Goal: Task Accomplishment & Management: Use online tool/utility

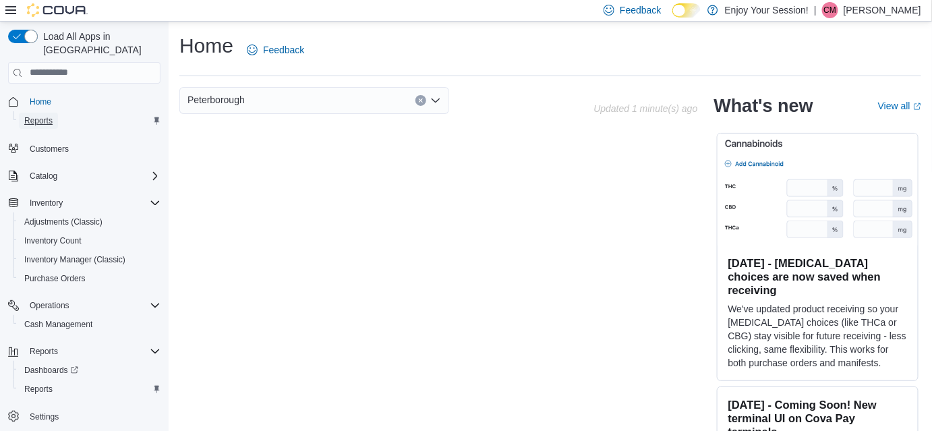
click at [43, 115] on span "Reports" at bounding box center [38, 120] width 28 height 11
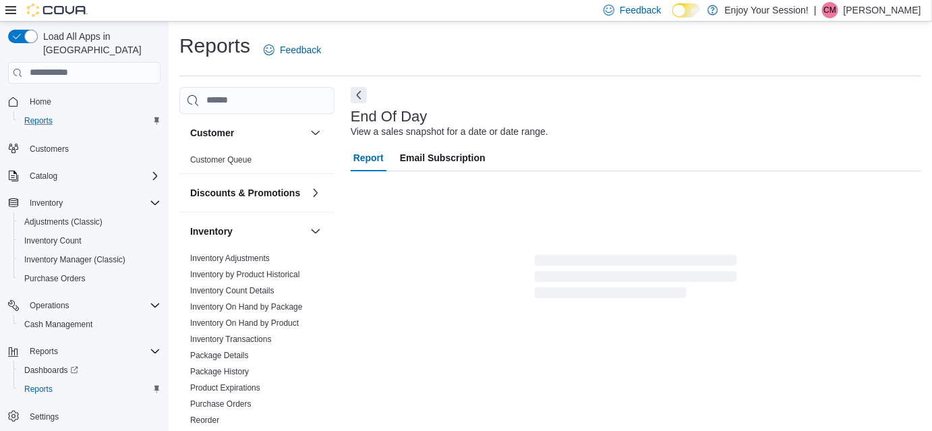
scroll to position [17, 0]
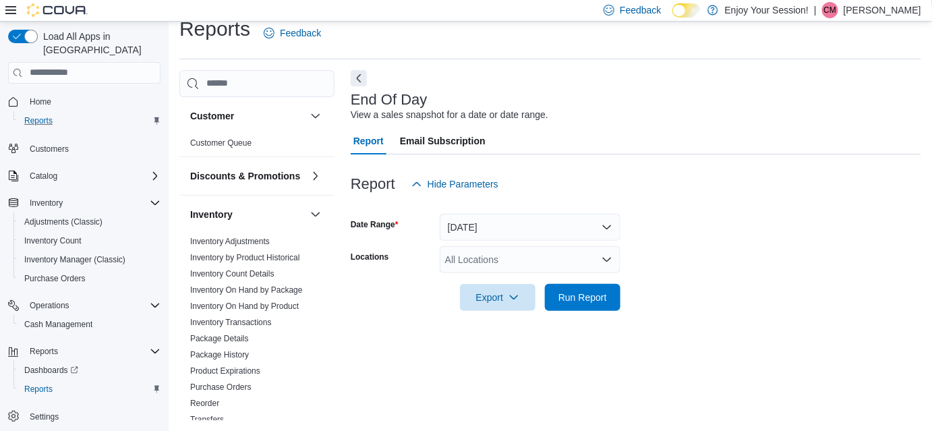
click at [456, 253] on div "All Locations" at bounding box center [530, 259] width 181 height 27
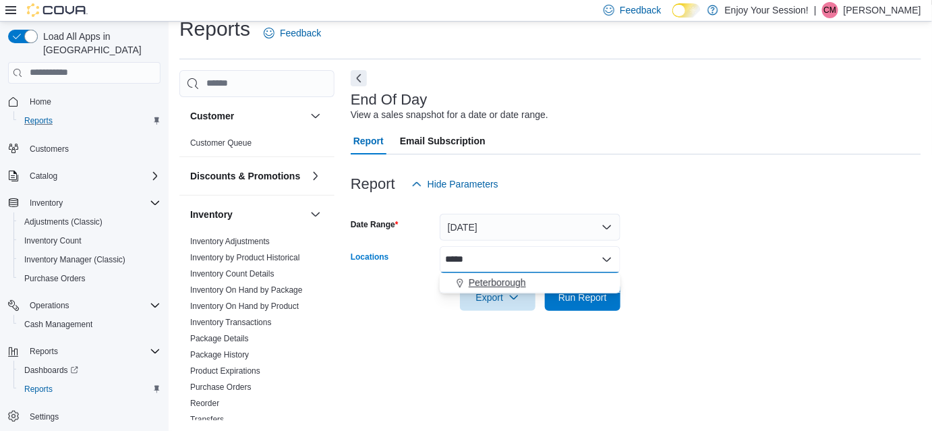
type input "*****"
click at [496, 286] on span "Peterborough" at bounding box center [497, 282] width 57 height 13
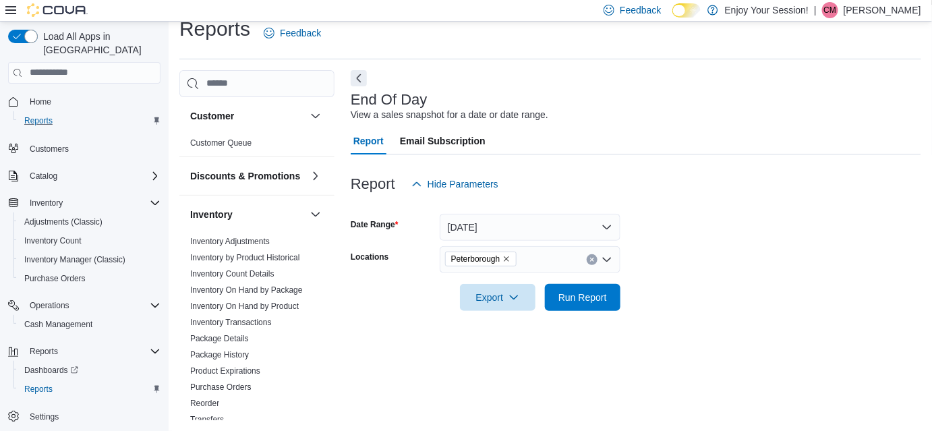
click at [679, 283] on div at bounding box center [636, 278] width 571 height 11
click at [586, 299] on span "Run Report" at bounding box center [583, 296] width 49 height 13
